Goal: Task Accomplishment & Management: Use online tool/utility

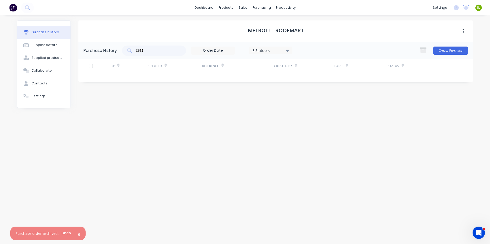
click at [64, 146] on div "Purchase history Supplier details Supplied products Collaborate Contacts Settin…" at bounding box center [44, 127] width 54 height 214
click at [292, 43] on div "Delivery Scheduling" at bounding box center [303, 45] width 32 height 5
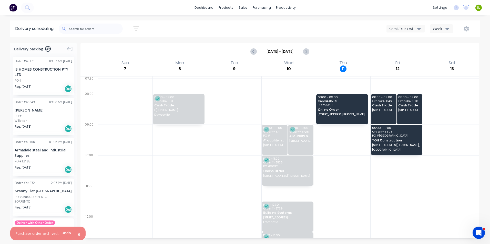
click at [413, 28] on div "Semi-Truck with Hiab" at bounding box center [403, 28] width 28 height 5
click at [401, 64] on div "Utes Delivery" at bounding box center [411, 62] width 51 height 10
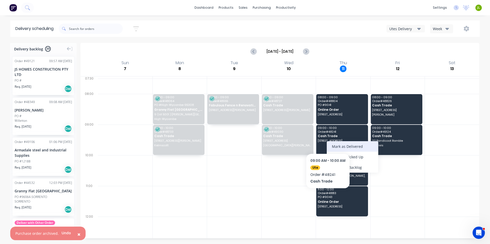
click at [330, 144] on div "Mark as Delivered" at bounding box center [351, 146] width 51 height 10
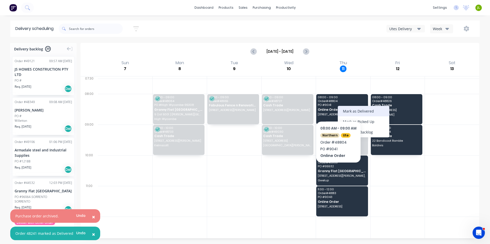
click at [342, 111] on div "Mark as Delivered" at bounding box center [362, 111] width 51 height 10
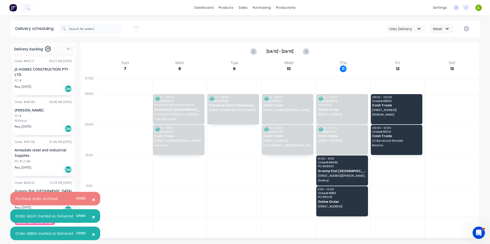
click at [92, 199] on span "×" at bounding box center [93, 199] width 3 height 7
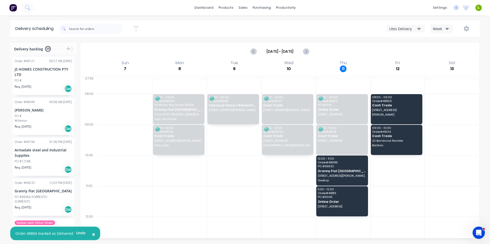
click at [410, 186] on div at bounding box center [397, 201] width 54 height 31
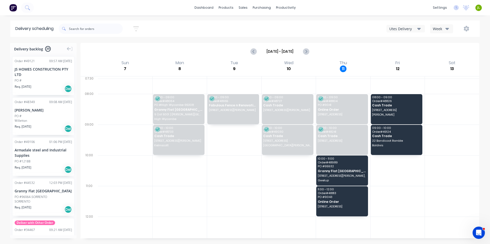
click at [429, 201] on div at bounding box center [451, 201] width 54 height 31
click at [103, 179] on div at bounding box center [125, 170] width 55 height 31
click at [252, 26] on div "Sales Orders" at bounding box center [261, 24] width 21 height 5
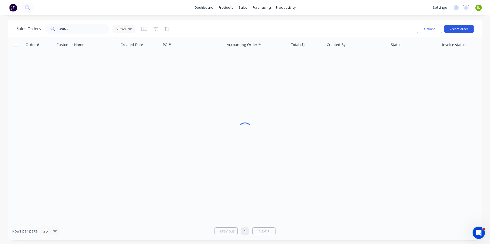
click at [454, 29] on button "Create order" at bounding box center [458, 29] width 29 height 8
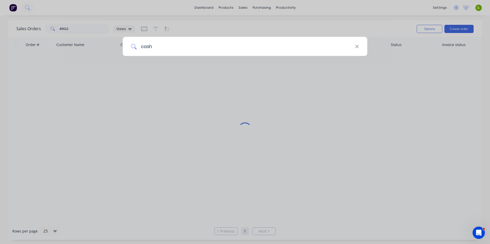
type input "cash"
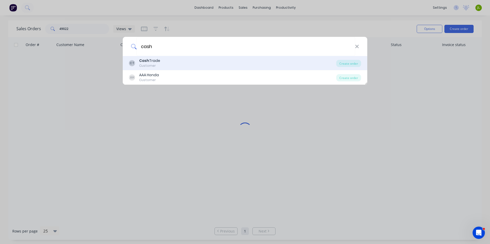
click at [216, 59] on div "CT Cash Trade Customer" at bounding box center [232, 63] width 207 height 10
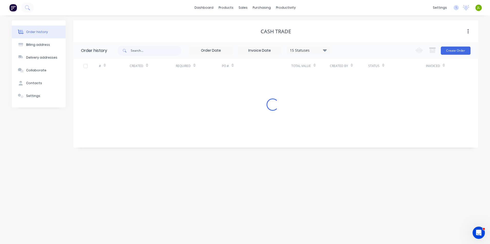
click at [470, 50] on div "15 Statuses Invoice Status Invoiced Not Invoiced Partial Order Status All Archi…" at bounding box center [297, 50] width 360 height 17
click at [454, 52] on button "Create Order" at bounding box center [455, 51] width 30 height 8
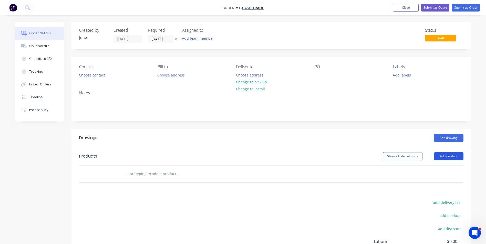
click at [442, 159] on button "Add product" at bounding box center [448, 156] width 29 height 8
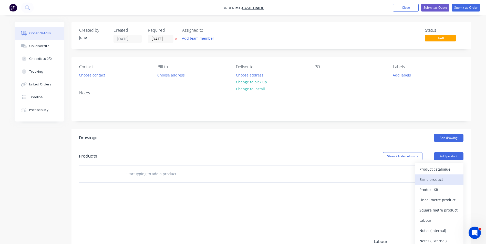
click at [427, 179] on div "Basic product" at bounding box center [438, 179] width 39 height 7
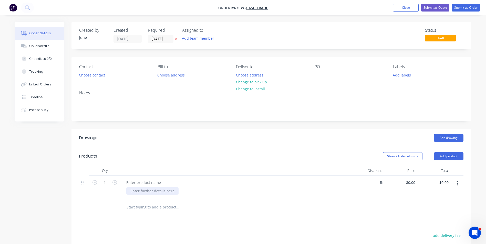
click at [149, 188] on div at bounding box center [152, 190] width 52 height 7
click at [149, 184] on div at bounding box center [143, 182] width 43 height 7
click at [211, 189] on div at bounding box center [237, 190] width 222 height 7
click at [413, 181] on input "0" at bounding box center [411, 182] width 12 height 7
type input "$5.50"
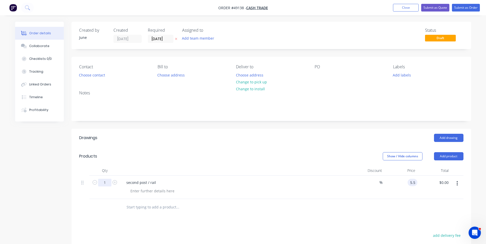
type input "$5.50"
click at [104, 186] on input "1" at bounding box center [104, 183] width 13 height 8
type input "4"
type input "$22.00"
click at [240, 150] on header "Products Show / Hide columns Add product" at bounding box center [270, 156] width 399 height 18
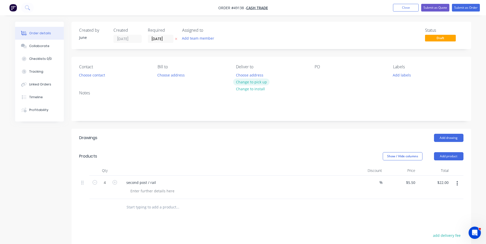
click at [262, 82] on button "Change to pick up" at bounding box center [251, 82] width 36 height 7
click at [96, 77] on button "Choose contact" at bounding box center [91, 74] width 31 height 7
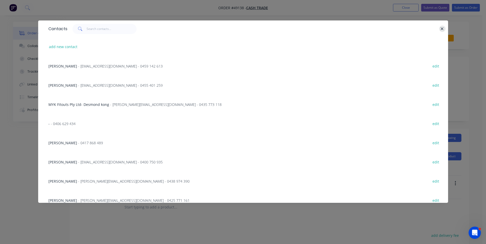
click at [442, 30] on icon "button" at bounding box center [441, 29] width 3 height 5
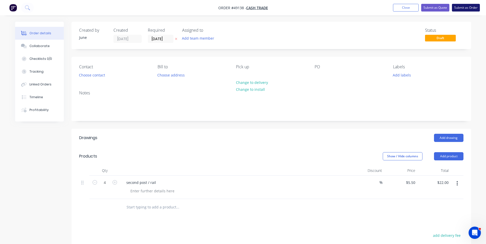
click at [466, 5] on button "Submit as Order" at bounding box center [466, 8] width 28 height 8
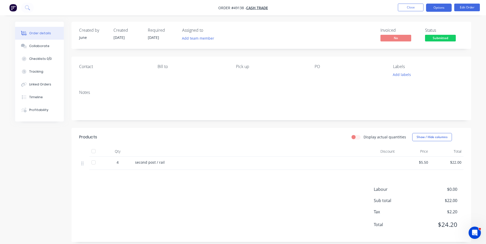
click at [438, 10] on button "Options" at bounding box center [439, 8] width 26 height 8
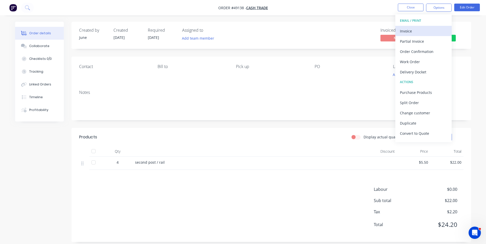
click at [427, 32] on div "Invoice" at bounding box center [423, 30] width 47 height 7
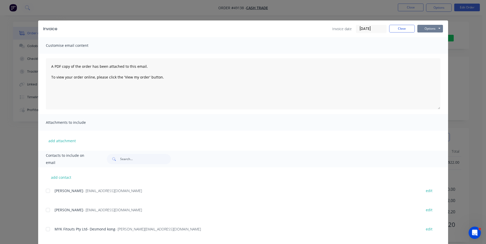
click at [428, 30] on button "Options" at bounding box center [430, 29] width 26 height 8
click at [429, 46] on button "Print" at bounding box center [433, 46] width 33 height 8
click at [400, 29] on button "Close" at bounding box center [402, 29] width 26 height 8
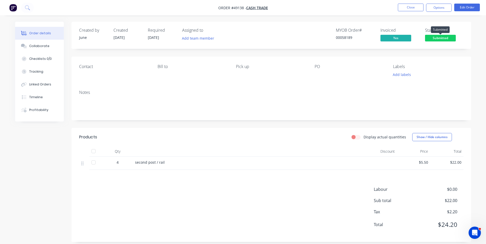
click at [436, 37] on span "Submitted" at bounding box center [440, 38] width 31 height 6
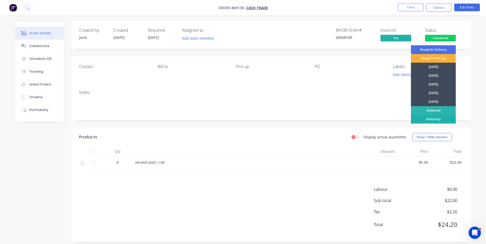
click at [424, 117] on div "Picked Up" at bounding box center [433, 119] width 45 height 9
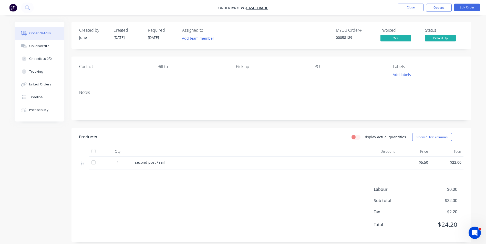
click at [273, 211] on div "Labour $0.00 Sub total $22.00 Tax $2.20 Total $24.20" at bounding box center [271, 210] width 384 height 48
click at [409, 8] on button "Close" at bounding box center [411, 8] width 26 height 8
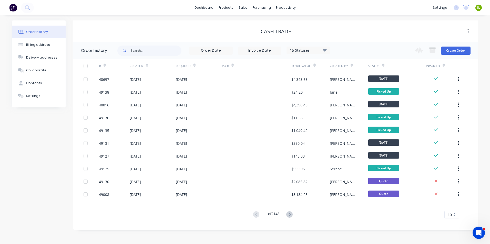
click at [46, 197] on div "Order history Billing address Delivery addresses Collaborate Contacts Settings" at bounding box center [39, 124] width 54 height 209
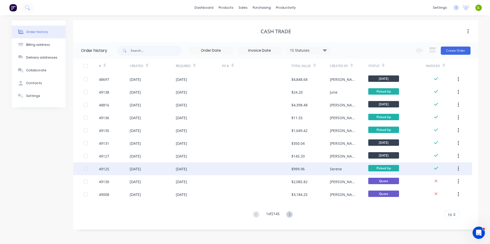
click at [181, 173] on div "[DATE]" at bounding box center [199, 169] width 46 height 13
